Goal: Task Accomplishment & Management: Complete application form

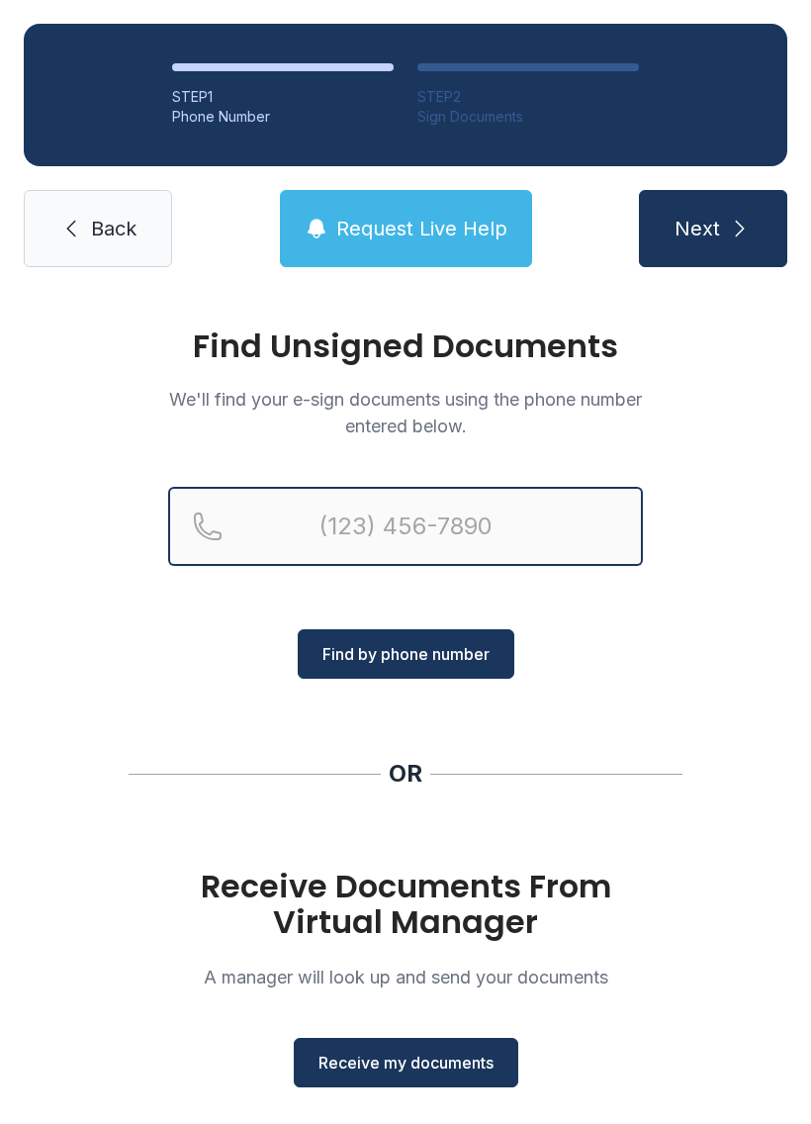
click at [373, 519] on input "Reservation phone number" at bounding box center [405, 526] width 475 height 79
type input "("
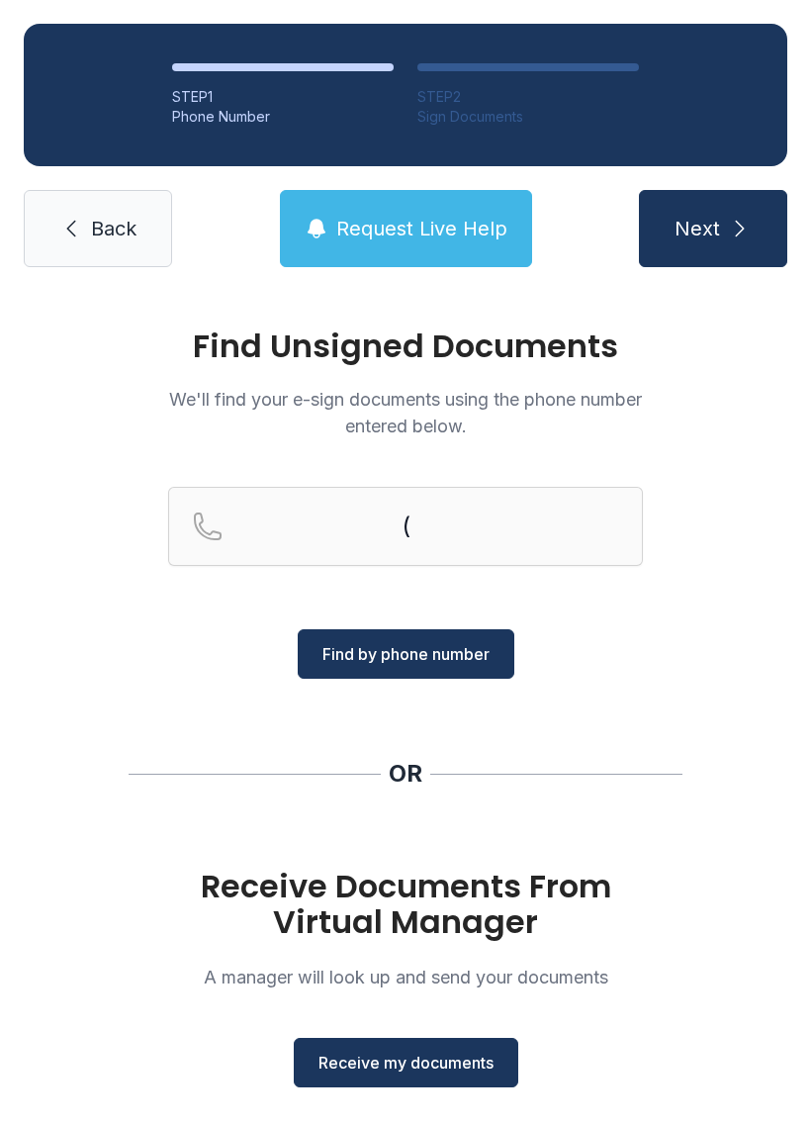
click at [129, 231] on span "Back" at bounding box center [114, 229] width 46 height 28
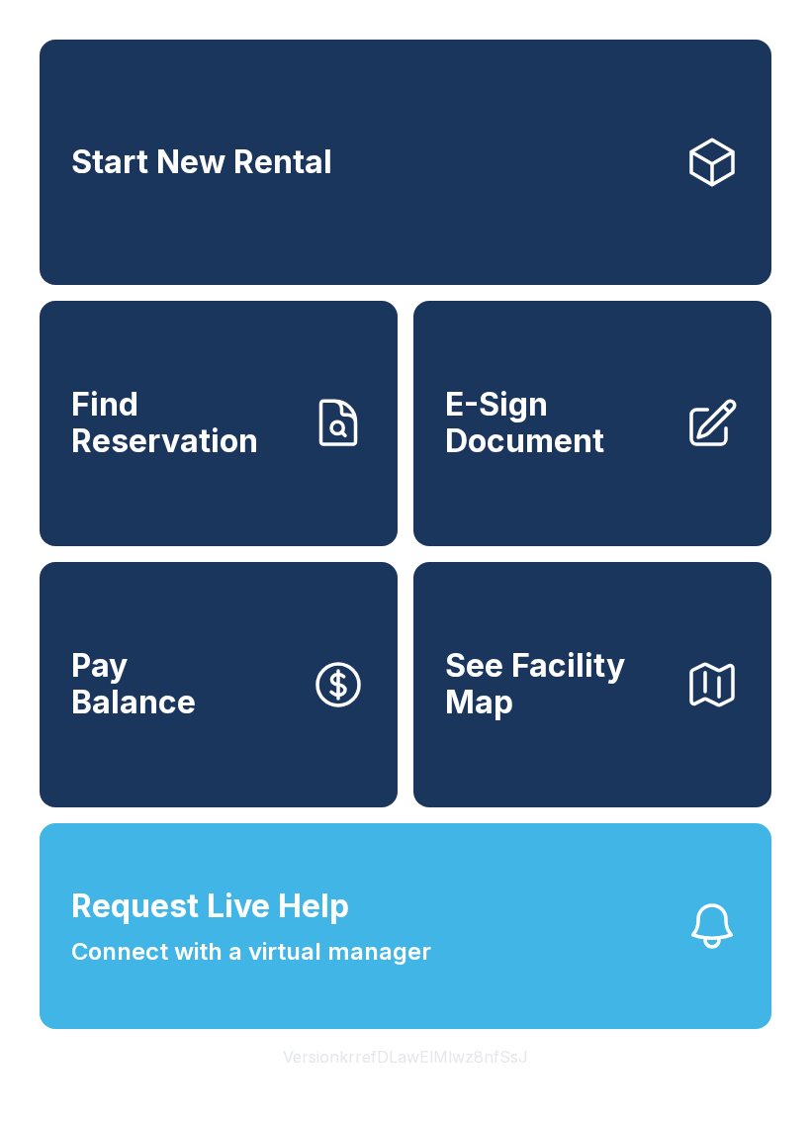
click at [613, 484] on link "E-Sign Document" at bounding box center [593, 423] width 358 height 245
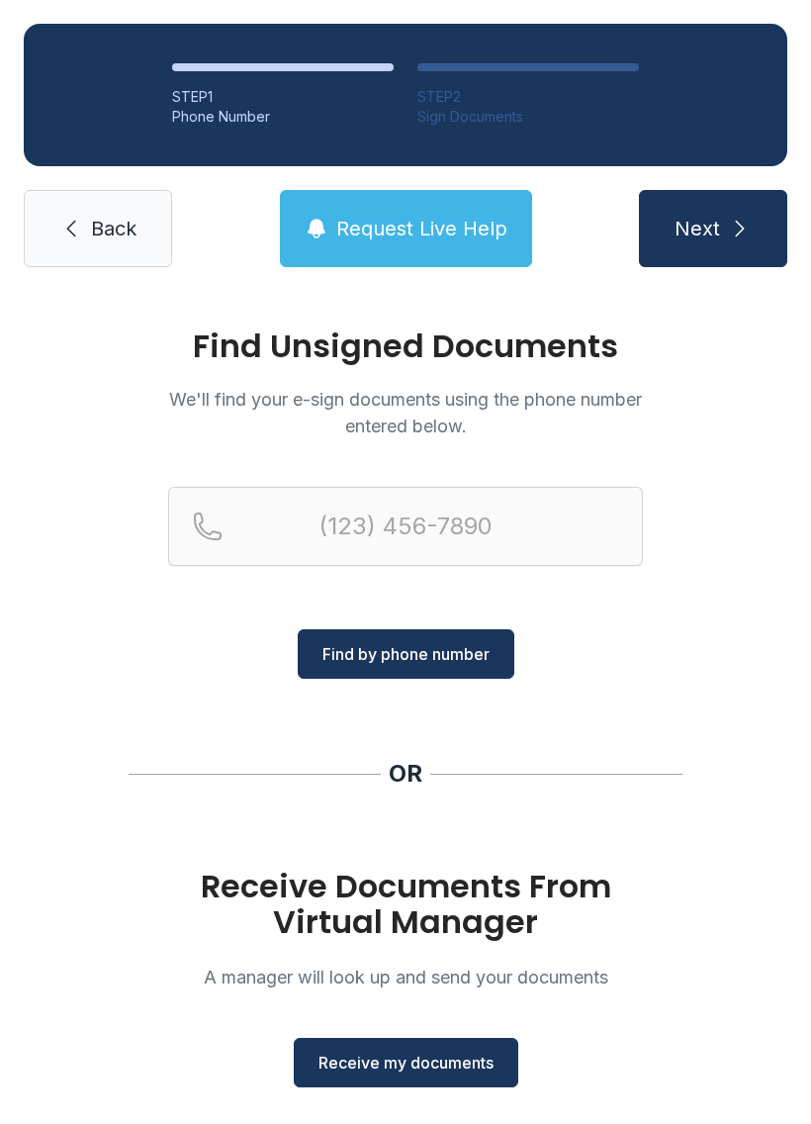
click at [444, 1042] on button "Receive my documents" at bounding box center [406, 1062] width 225 height 49
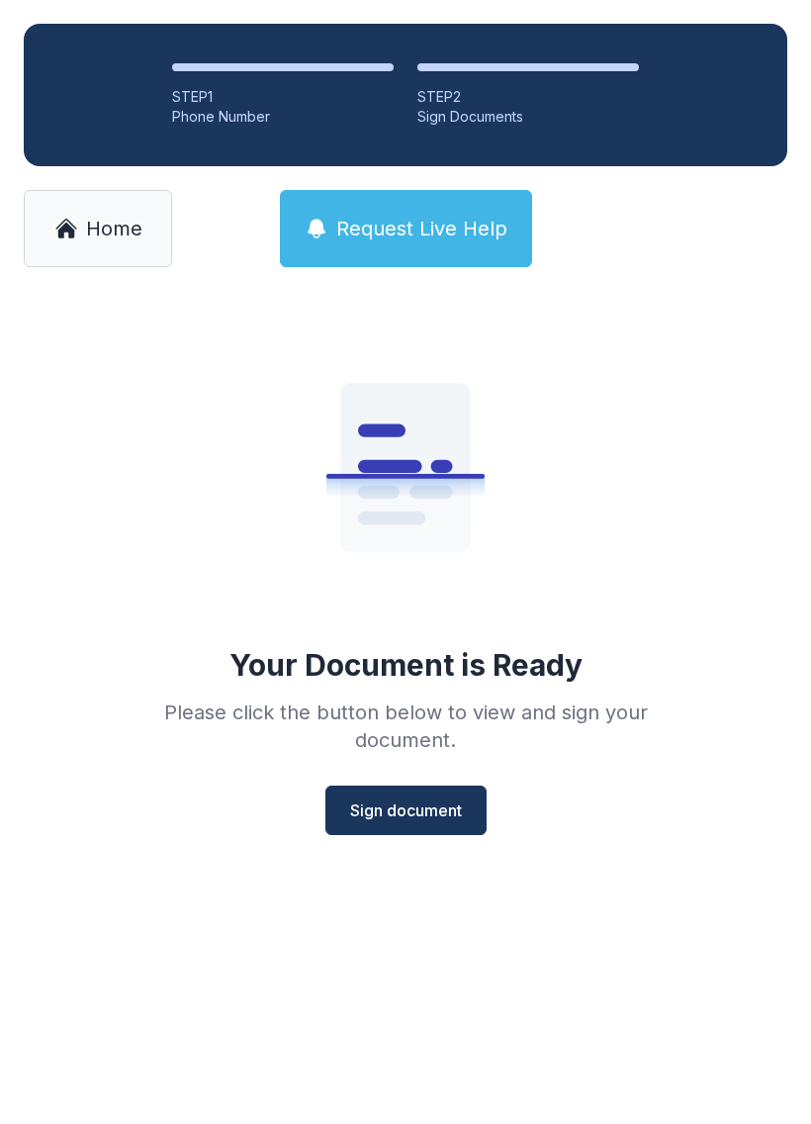
click at [415, 812] on span "Sign document" at bounding box center [406, 811] width 112 height 24
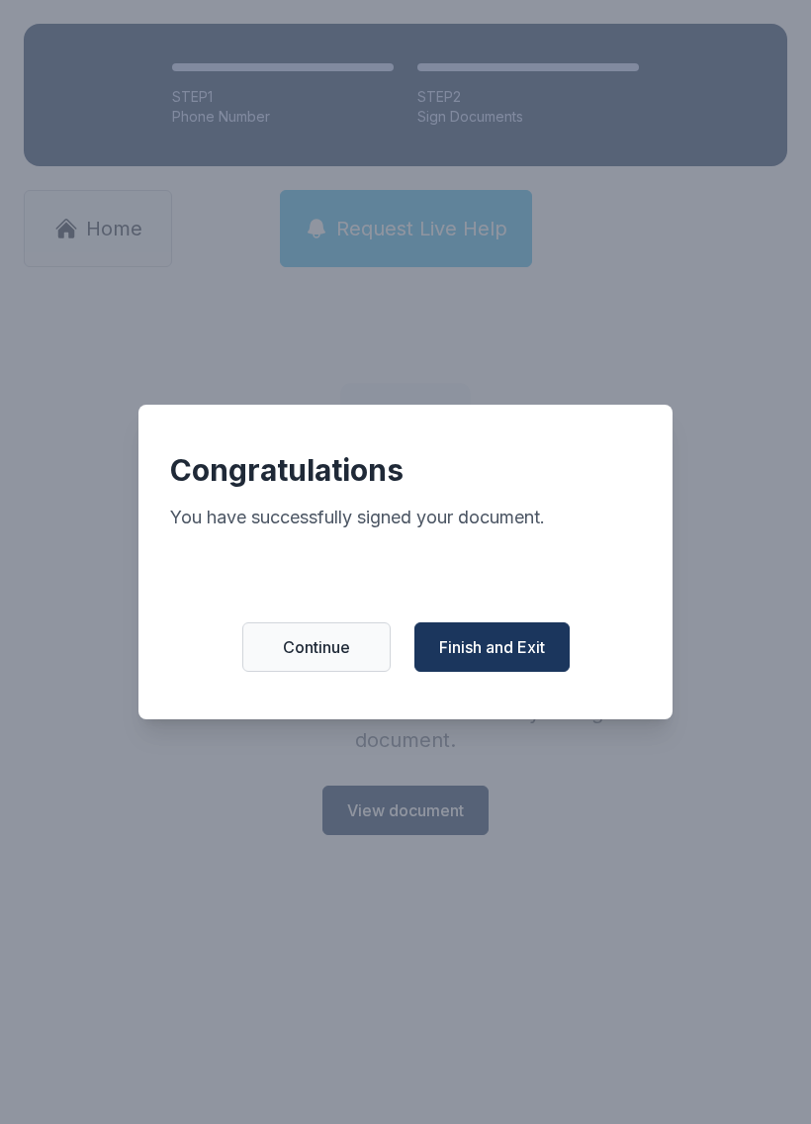
click at [551, 671] on button "Finish and Exit" at bounding box center [492, 646] width 155 height 49
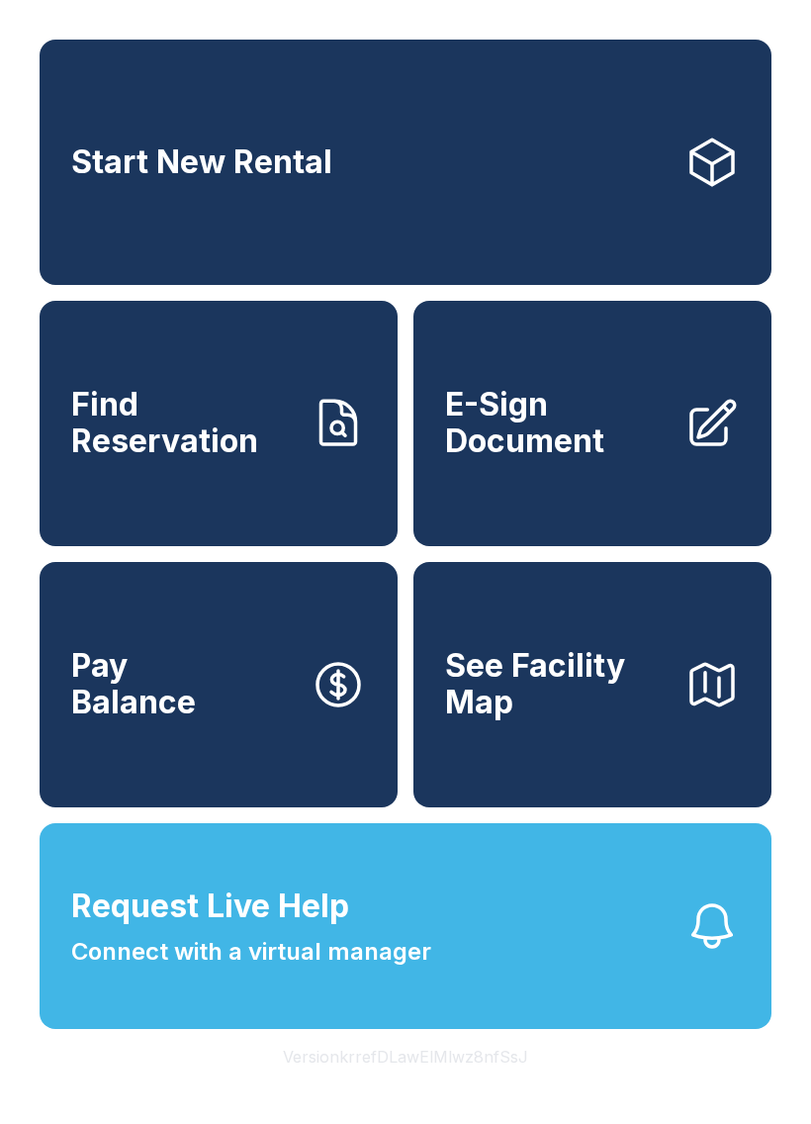
click at [499, 660] on button "See Facility Map" at bounding box center [593, 684] width 358 height 245
